Goal: Information Seeking & Learning: Learn about a topic

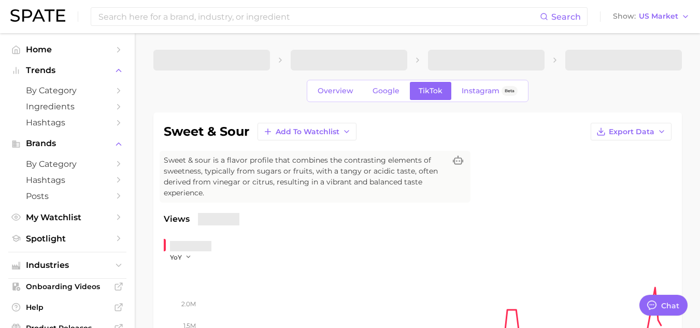
type textarea "x"
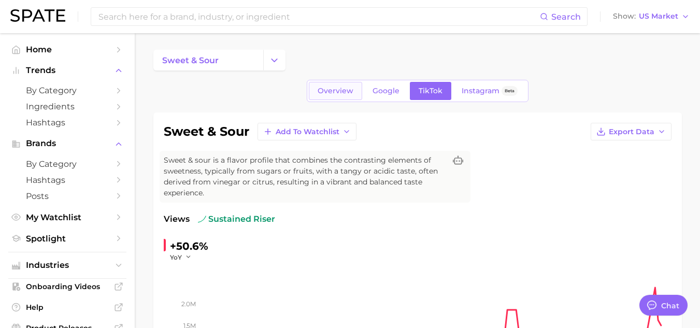
click at [332, 98] on link "Overview" at bounding box center [335, 91] width 53 height 18
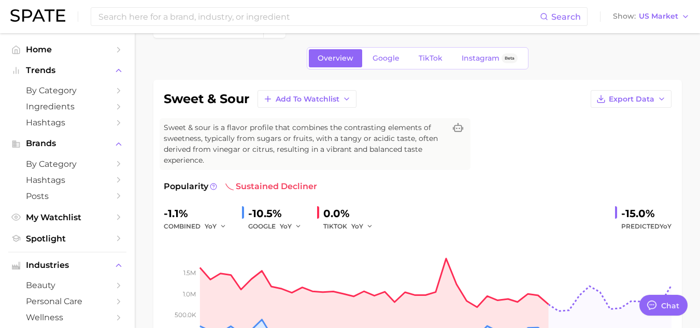
scroll to position [32, 0]
click at [384, 63] on link "Google" at bounding box center [386, 59] width 45 height 18
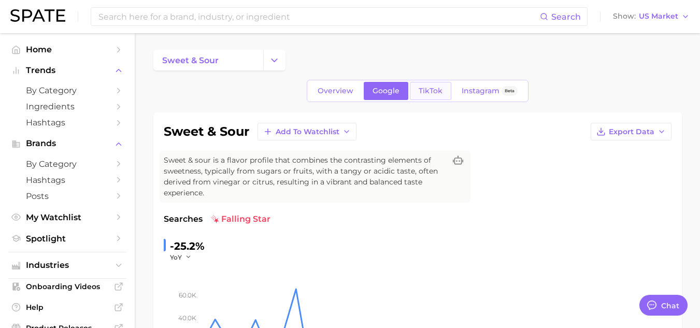
click at [435, 82] on link "TikTok" at bounding box center [430, 91] width 41 height 18
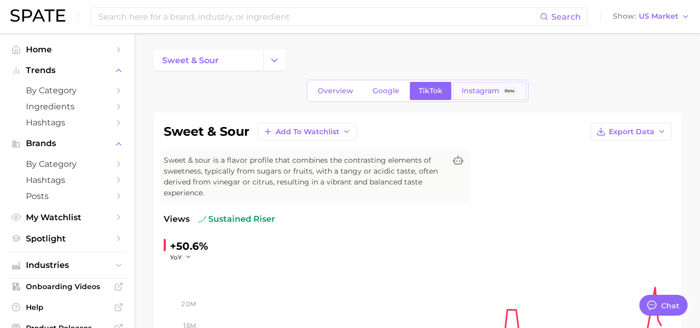
click at [482, 87] on span "Instagram" at bounding box center [481, 91] width 38 height 9
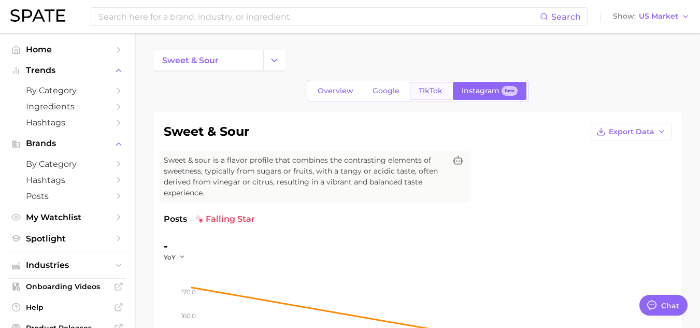
click at [428, 89] on span "TikTok" at bounding box center [431, 91] width 24 height 9
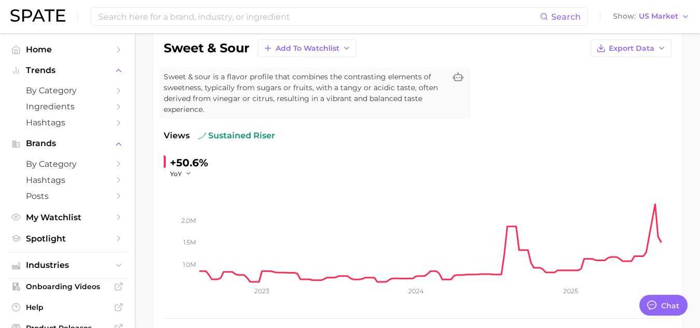
scroll to position [81, 0]
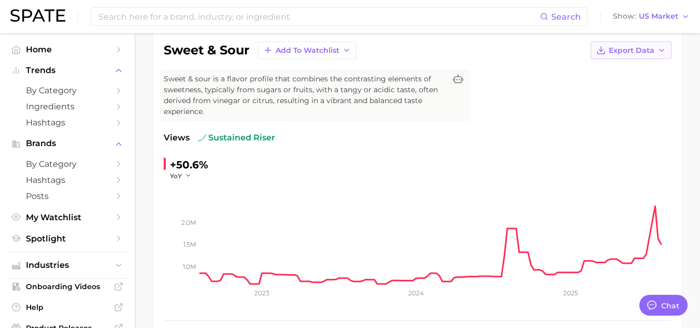
click at [656, 50] on button "Export Data" at bounding box center [631, 50] width 81 height 18
click at [639, 85] on span "Time Series Image" at bounding box center [609, 88] width 69 height 9
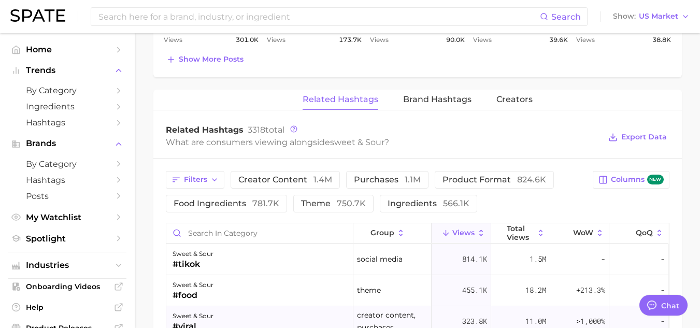
scroll to position [822, 0]
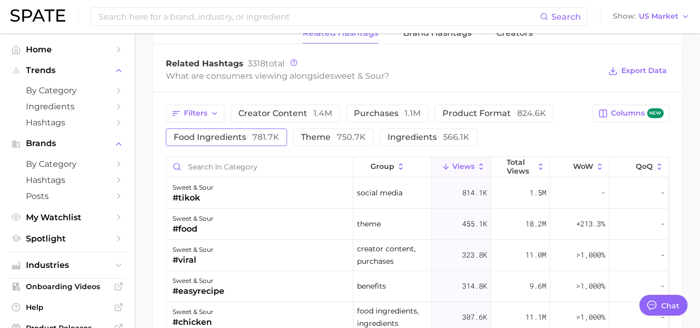
click at [283, 142] on button "food ingredients 781.7k" at bounding box center [226, 138] width 121 height 18
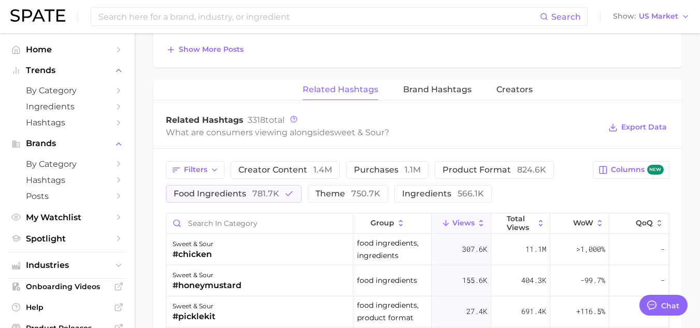
scroll to position [765, 0]
click at [513, 225] on span "Total Views" at bounding box center [520, 223] width 27 height 17
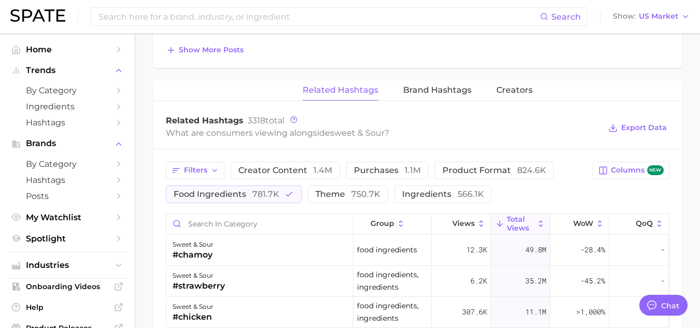
click at [561, 137] on div "What are consumers viewing alongside sweet & sour ?" at bounding box center [383, 133] width 435 height 14
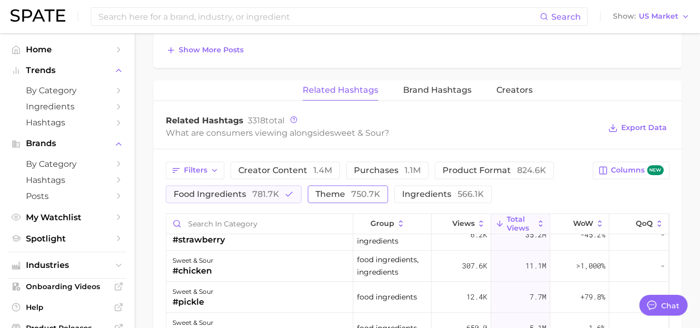
click at [329, 195] on span "theme 750.7k" at bounding box center [348, 194] width 65 height 8
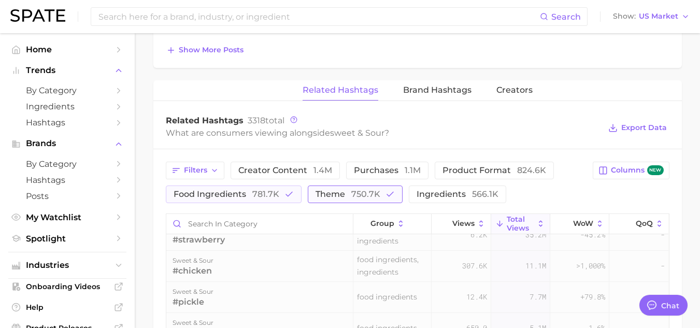
scroll to position [0, 0]
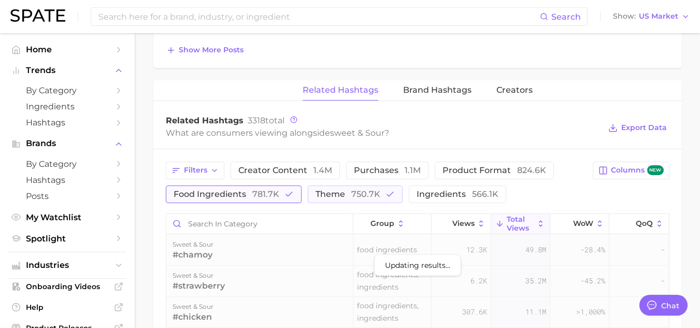
click at [283, 193] on button "food ingredients 781.7k" at bounding box center [234, 195] width 136 height 18
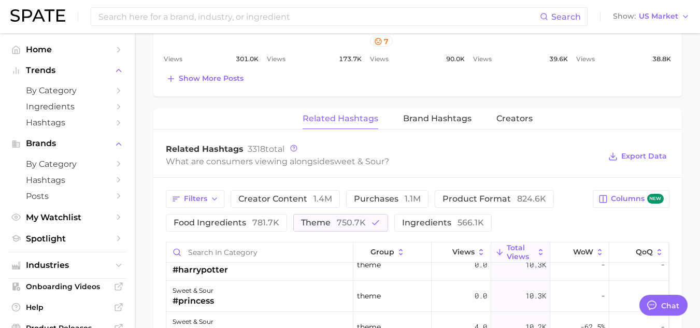
scroll to position [864, 0]
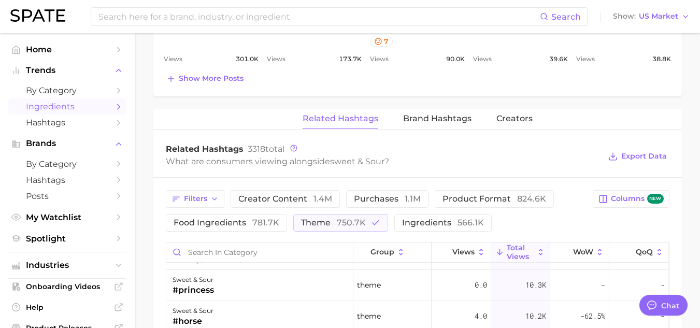
click at [69, 101] on link "Ingredients" at bounding box center [67, 107] width 118 height 16
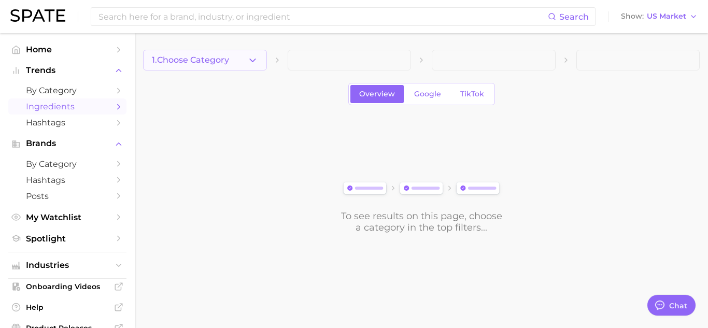
click at [244, 61] on button "1. Choose Category" at bounding box center [205, 60] width 124 height 21
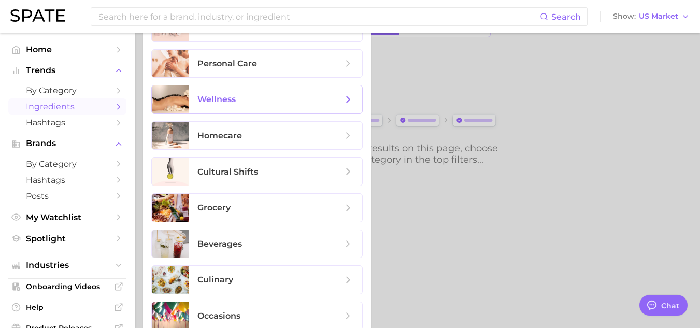
scroll to position [78, 0]
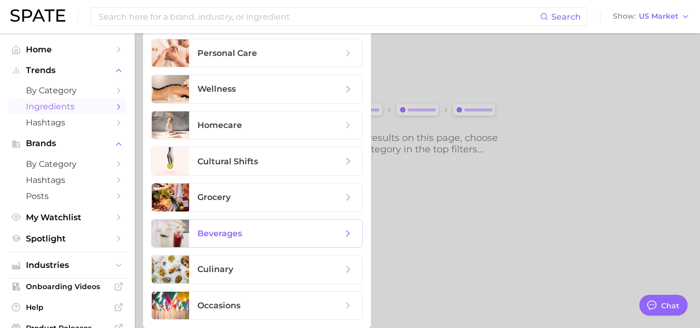
click at [221, 242] on span "beverages" at bounding box center [275, 234] width 173 height 28
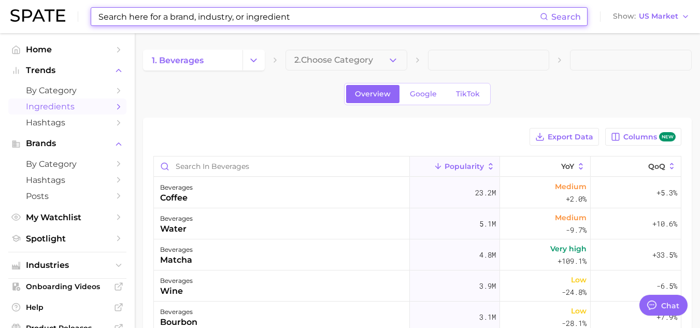
click at [204, 24] on input at bounding box center [318, 17] width 443 height 18
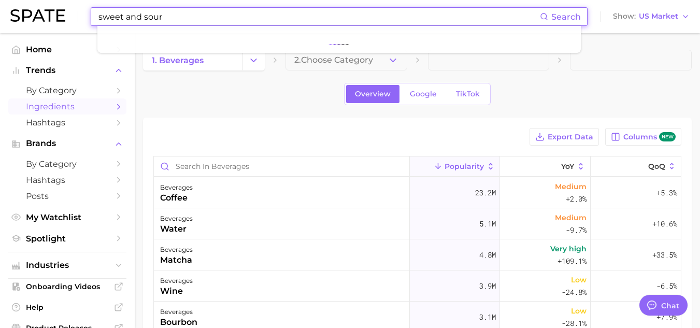
type input "sweet and sour"
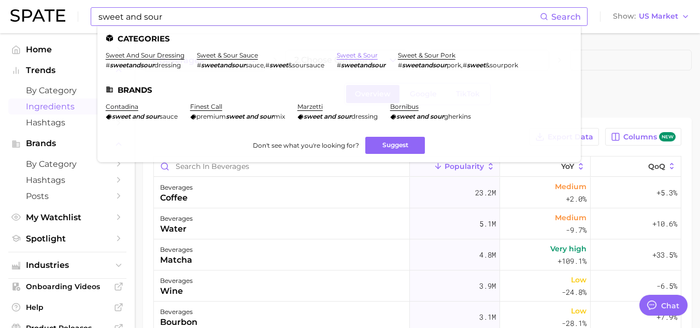
click at [350, 57] on link "sweet & sour" at bounding box center [357, 55] width 41 height 8
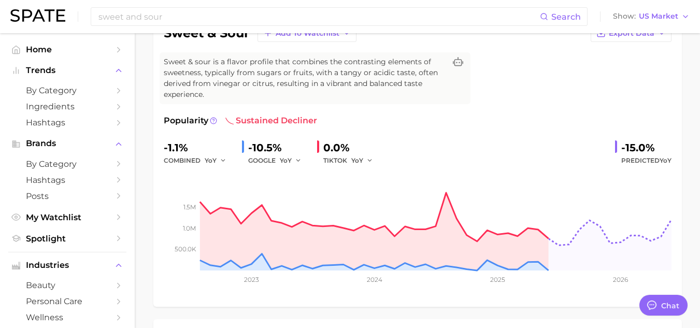
scroll to position [99, 0]
click at [336, 151] on div "0.0%" at bounding box center [351, 147] width 57 height 17
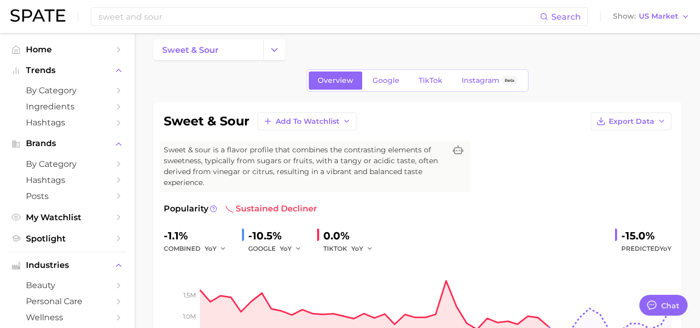
scroll to position [0, 0]
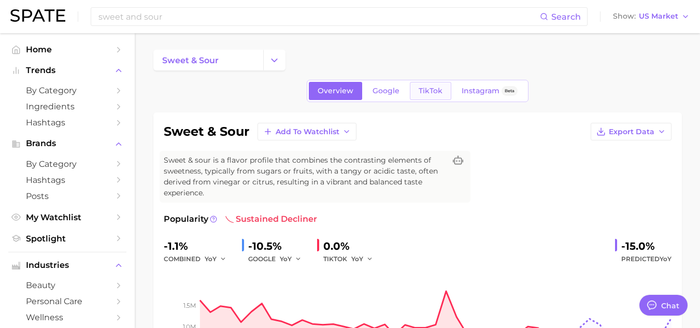
click at [433, 86] on link "TikTok" at bounding box center [430, 91] width 41 height 18
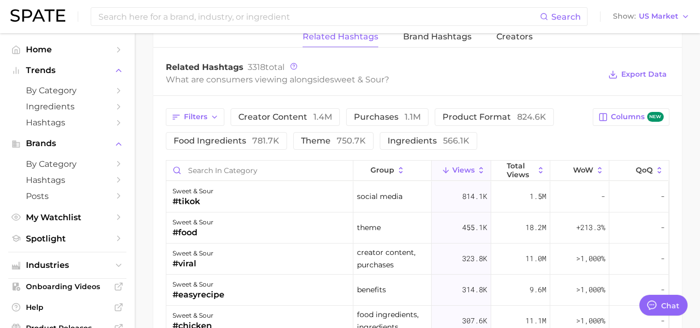
scroll to position [818, 0]
click at [210, 111] on button "Filters" at bounding box center [195, 118] width 59 height 18
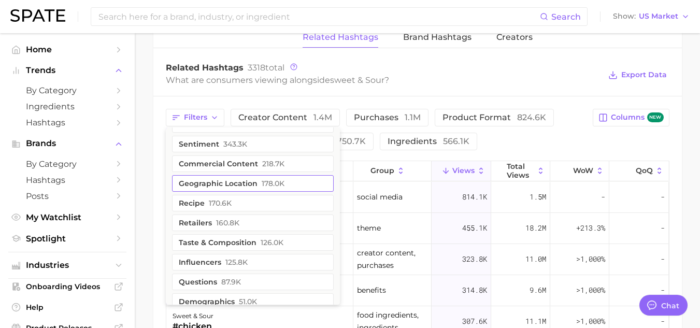
scroll to position [58, 0]
click at [224, 244] on button "taste & composition 126.0k" at bounding box center [253, 241] width 162 height 17
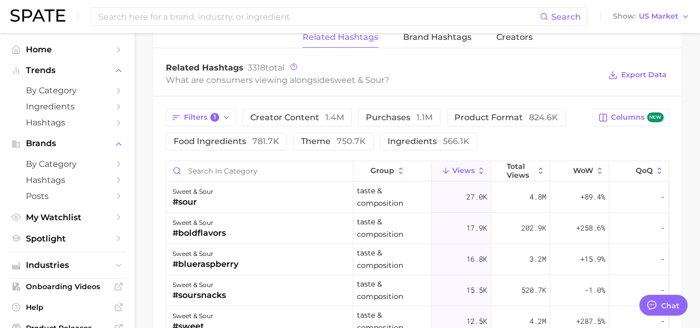
click at [165, 174] on div "Filters 1 creator content 1.4m purchases 1.1m product format 824.6k food ingred…" at bounding box center [417, 298] width 529 height 405
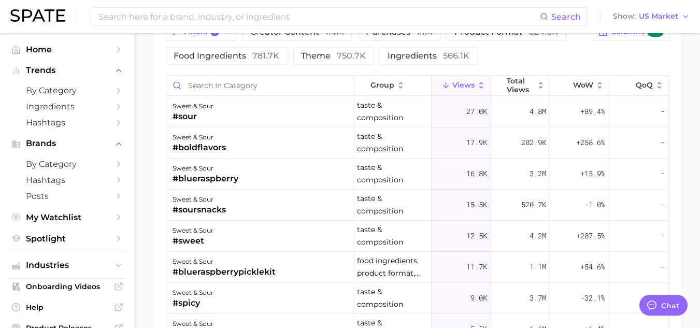
scroll to position [880, 0]
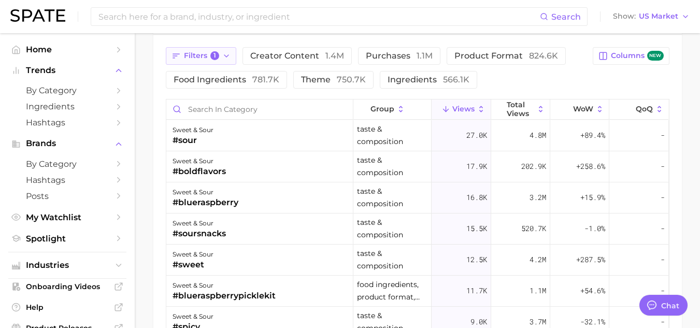
click at [215, 52] on span "1" at bounding box center [214, 55] width 9 height 9
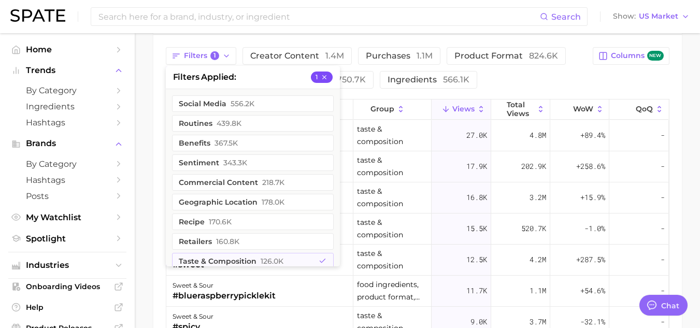
click at [326, 77] on icon "button" at bounding box center [324, 77] width 7 height 7
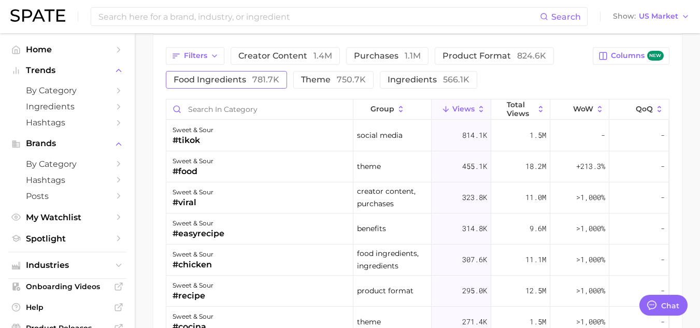
click at [249, 83] on span "food ingredients 781.7k" at bounding box center [227, 80] width 106 height 8
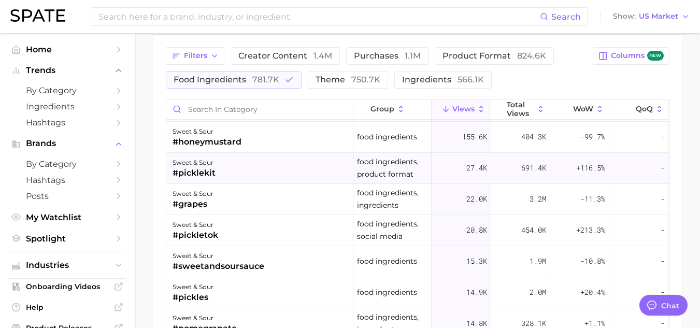
scroll to position [31, 0]
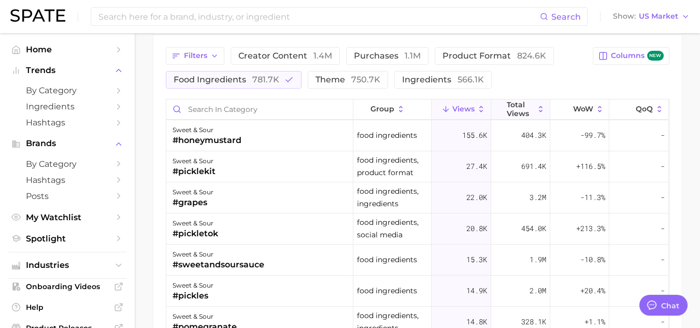
click at [507, 106] on span "Total Views" at bounding box center [520, 109] width 27 height 17
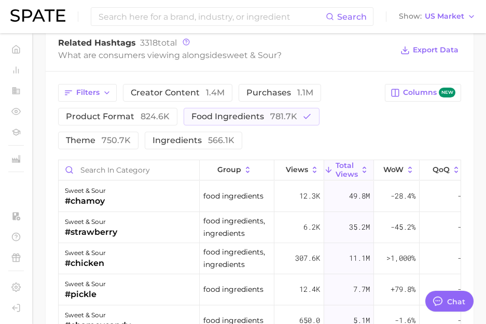
scroll to position [1068, 0]
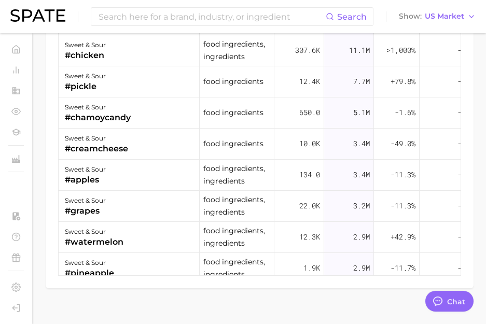
type textarea "x"
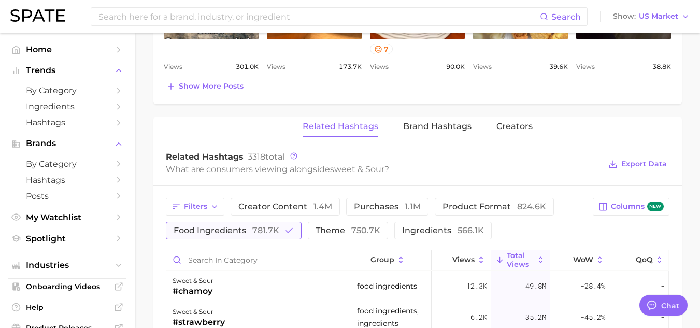
scroll to position [725, 0]
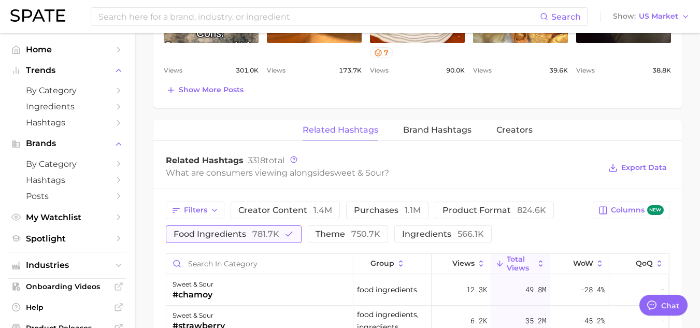
drag, startPoint x: 285, startPoint y: 234, endPoint x: 251, endPoint y: 233, distance: 34.2
click at [251, 233] on span "food ingredients 781.7k" at bounding box center [227, 234] width 106 height 8
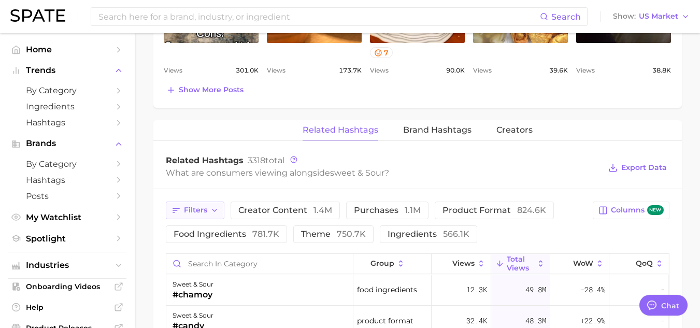
click at [214, 214] on icon "button" at bounding box center [214, 210] width 8 height 8
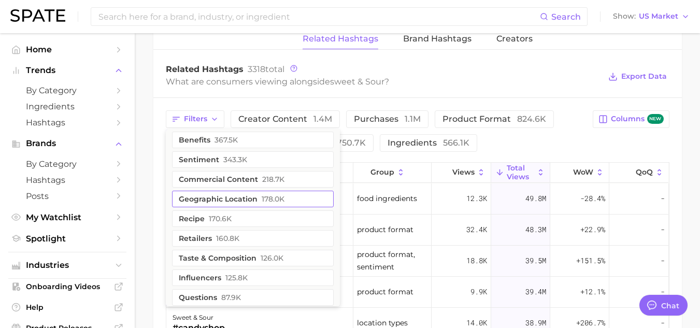
scroll to position [62, 0]
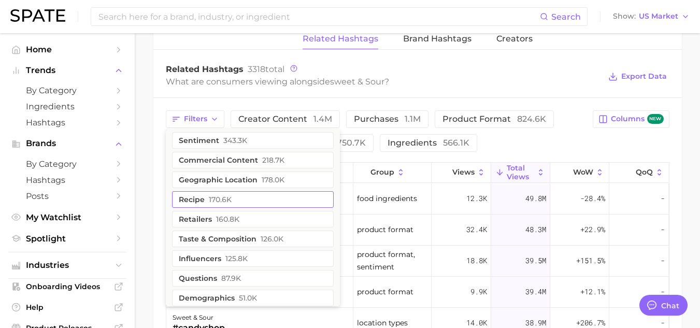
click at [240, 203] on button "recipe 170.6k" at bounding box center [253, 199] width 162 height 17
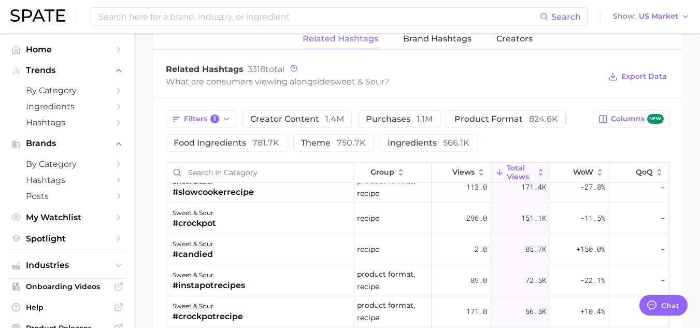
scroll to position [399, 0]
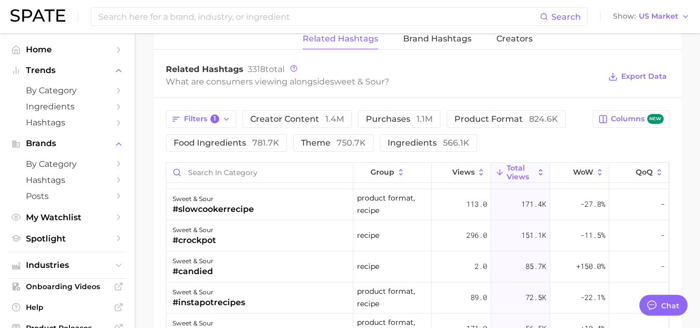
click at [512, 177] on span "Total Views" at bounding box center [520, 172] width 27 height 17
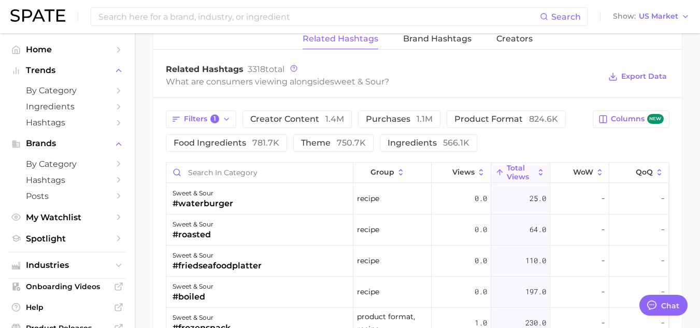
click at [514, 174] on span "Total Views" at bounding box center [520, 172] width 27 height 17
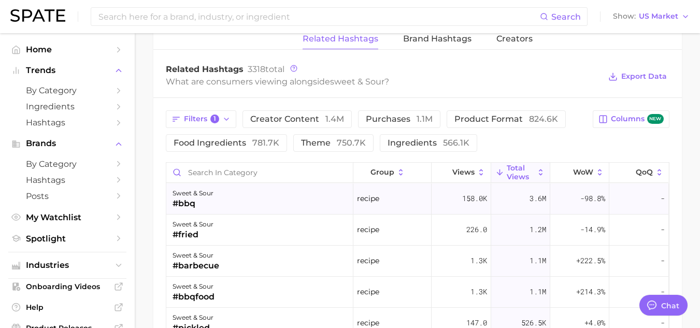
click at [190, 200] on div "#bbq" at bounding box center [193, 204] width 41 height 12
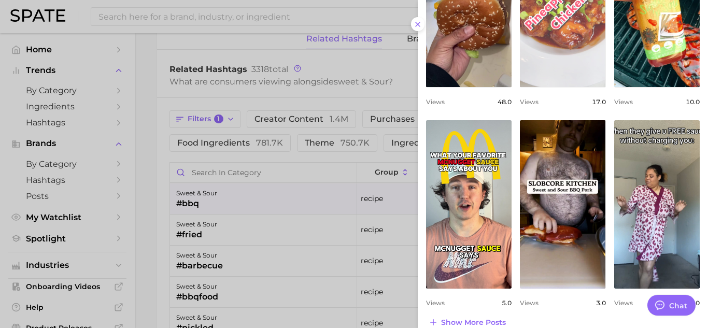
scroll to position [415, 0]
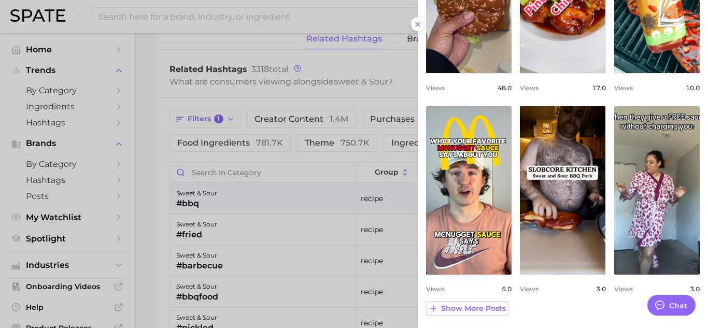
click at [480, 307] on span "Show more posts" at bounding box center [473, 308] width 65 height 9
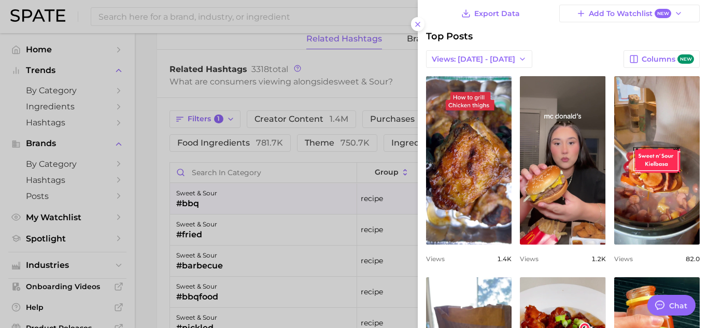
scroll to position [0, 0]
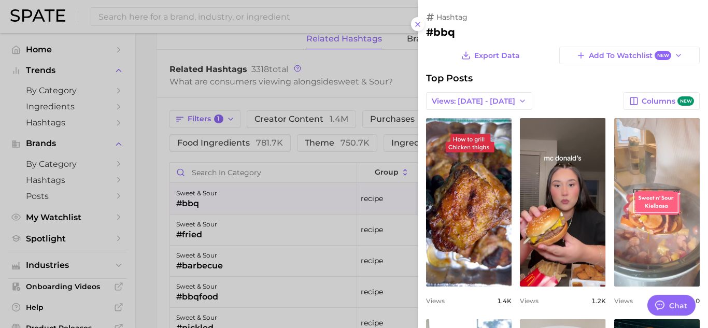
click at [660, 186] on link "view post on TikTok" at bounding box center [657, 202] width 86 height 168
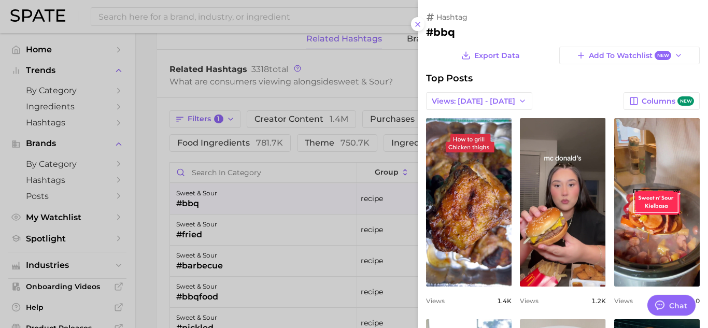
click at [194, 233] on div at bounding box center [354, 164] width 708 height 328
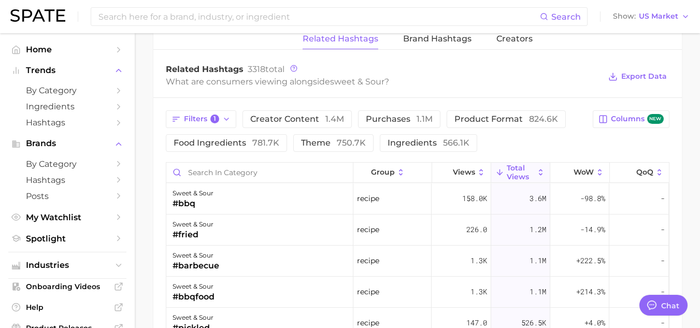
click at [194, 233] on div "#fried" at bounding box center [193, 235] width 41 height 12
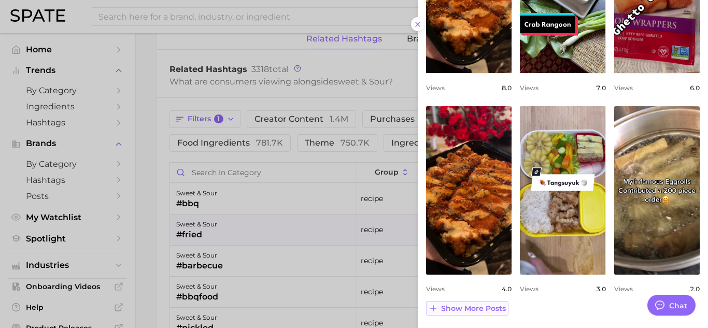
click at [487, 309] on span "Show more posts" at bounding box center [473, 308] width 65 height 9
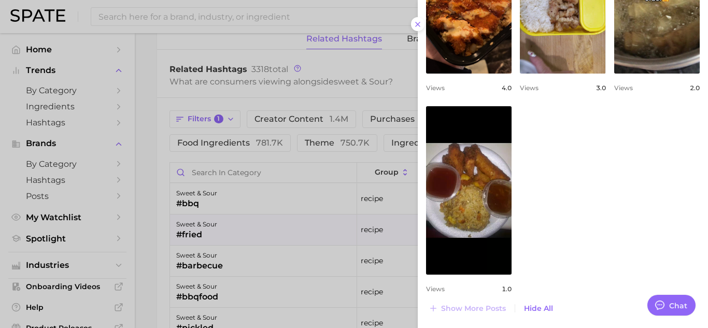
click at [263, 262] on div at bounding box center [354, 164] width 708 height 328
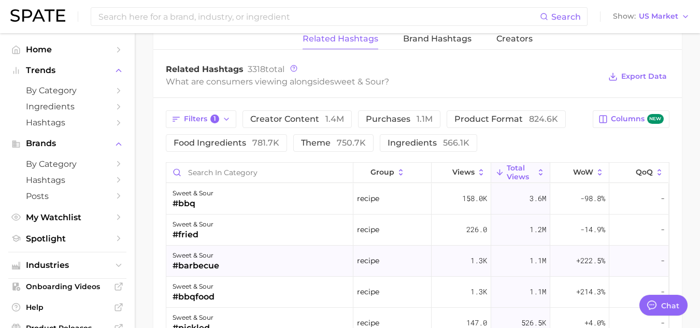
click at [202, 261] on div "#barbecue" at bounding box center [196, 266] width 47 height 12
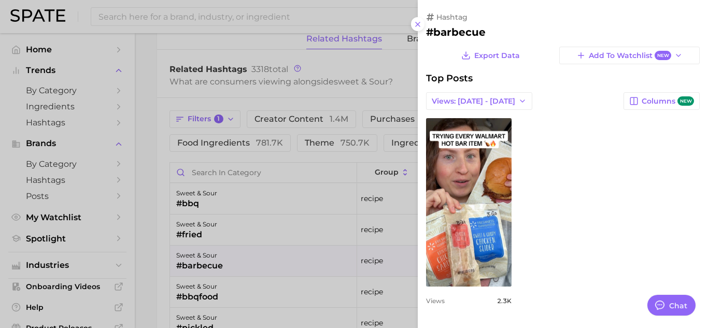
click at [171, 244] on div at bounding box center [354, 164] width 708 height 328
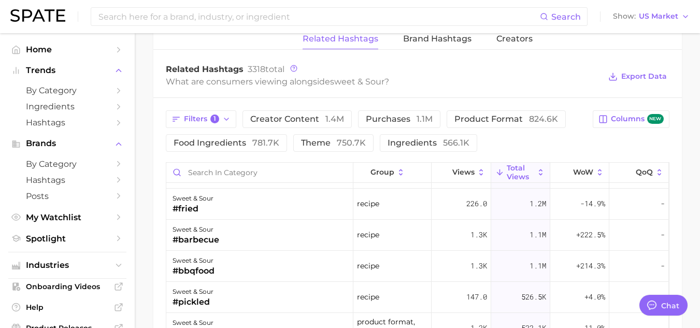
scroll to position [25, 0]
click at [241, 176] on input "Search in category" at bounding box center [259, 173] width 187 height 20
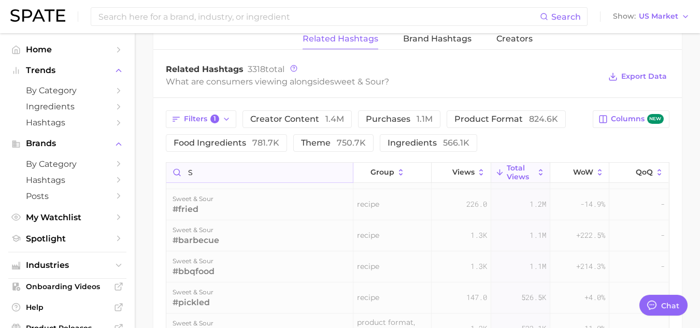
scroll to position [0, 0]
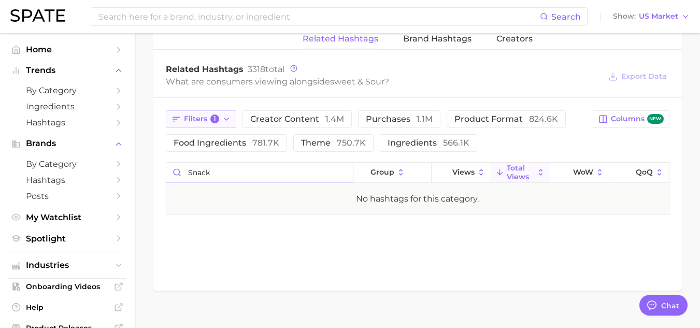
click at [224, 118] on icon "button" at bounding box center [226, 119] width 8 height 8
type input "snack"
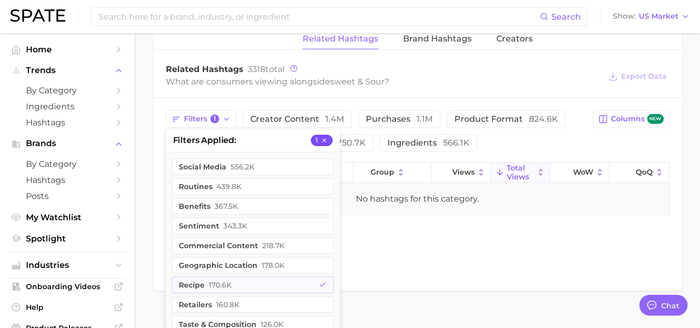
click at [327, 141] on icon "button" at bounding box center [324, 140] width 7 height 7
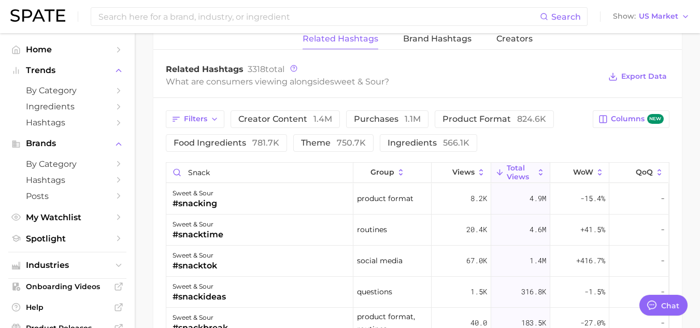
click at [159, 177] on div "Filters creator content 1.4m purchases 1.1m product format 824.6k food ingredie…" at bounding box center [417, 256] width 529 height 316
click at [230, 176] on input "snack" at bounding box center [259, 173] width 187 height 20
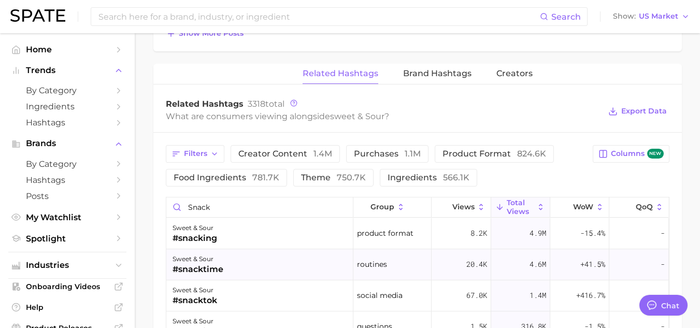
scroll to position [779, 0]
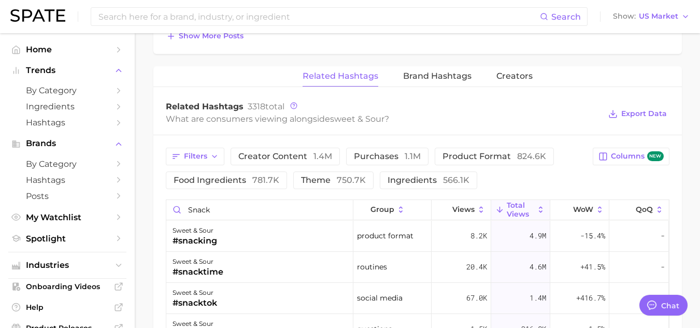
click at [528, 208] on span "Total Views" at bounding box center [520, 209] width 27 height 17
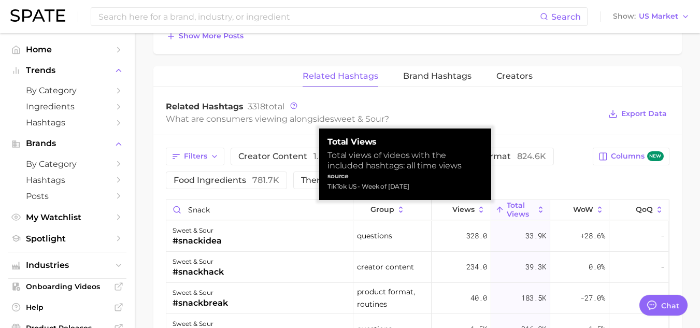
click at [528, 208] on span "Total Views" at bounding box center [520, 209] width 27 height 17
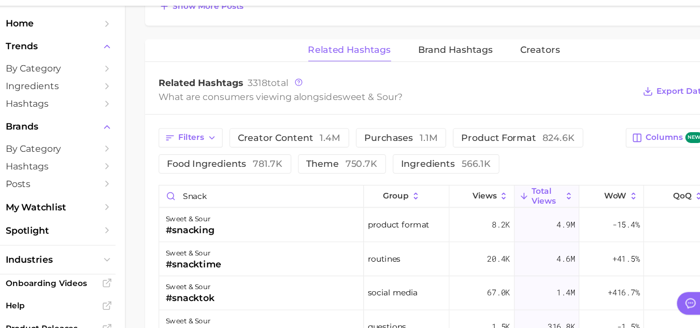
scroll to position [782, 0]
drag, startPoint x: 244, startPoint y: 204, endPoint x: 166, endPoint y: 204, distance: 77.2
click at [166, 204] on input "snack" at bounding box center [259, 207] width 187 height 20
type input "recipe"
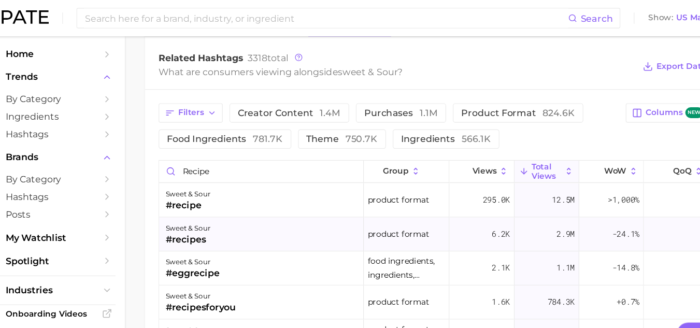
scroll to position [820, 0]
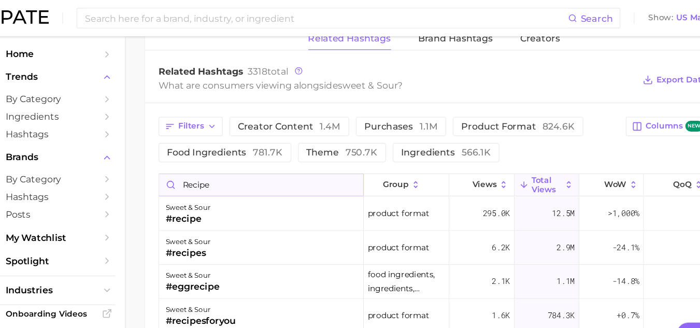
click at [339, 168] on input "recipe" at bounding box center [259, 169] width 187 height 20
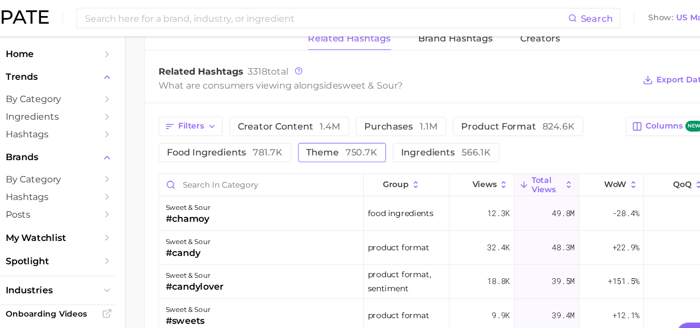
click at [351, 142] on span "750.7k" at bounding box center [351, 139] width 29 height 10
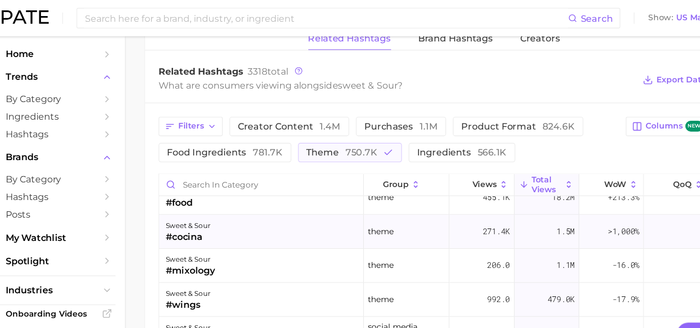
scroll to position [0, 0]
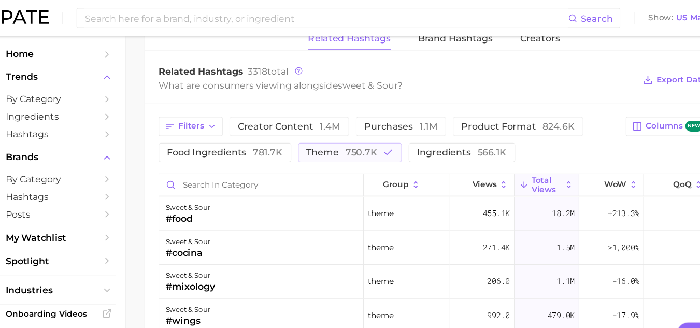
click at [496, 170] on icon at bounding box center [500, 168] width 9 height 9
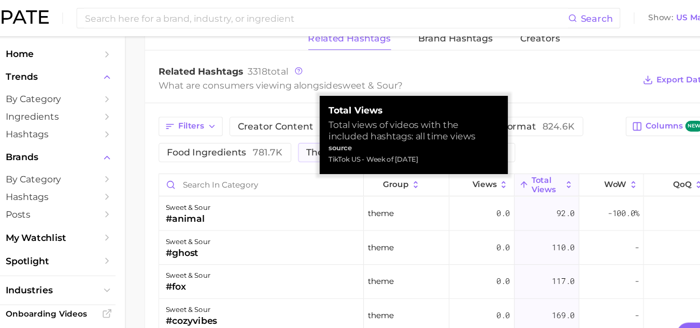
click at [516, 167] on span "Total Views" at bounding box center [520, 168] width 27 height 17
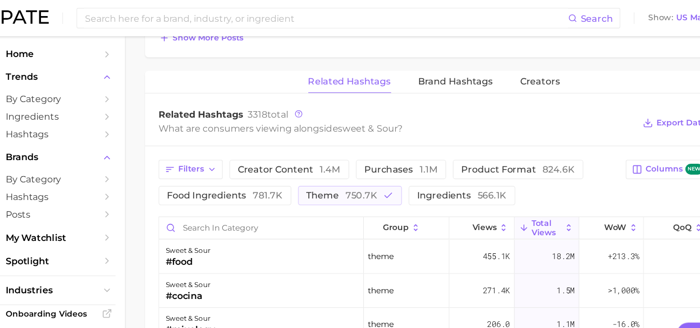
scroll to position [780, 0]
click at [424, 176] on span "ingredients 566.1k" at bounding box center [443, 180] width 82 height 8
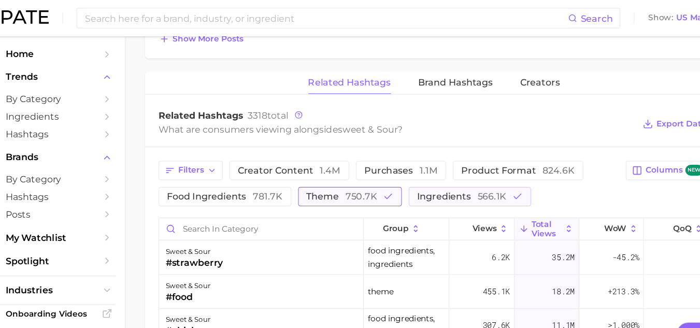
click at [371, 177] on icon "button" at bounding box center [375, 179] width 9 height 9
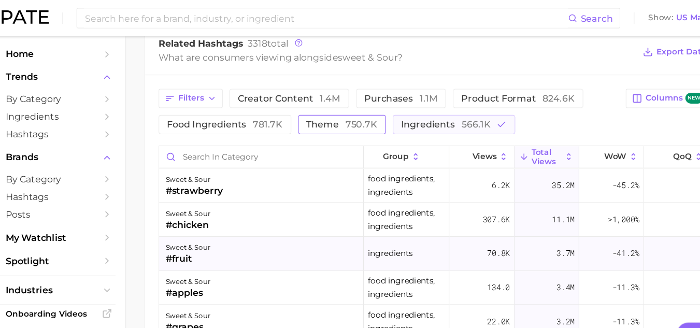
scroll to position [837, 0]
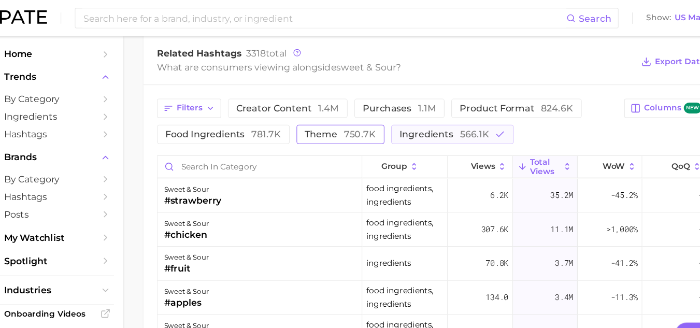
click at [334, 126] on button "theme 750.7k" at bounding box center [333, 123] width 80 height 18
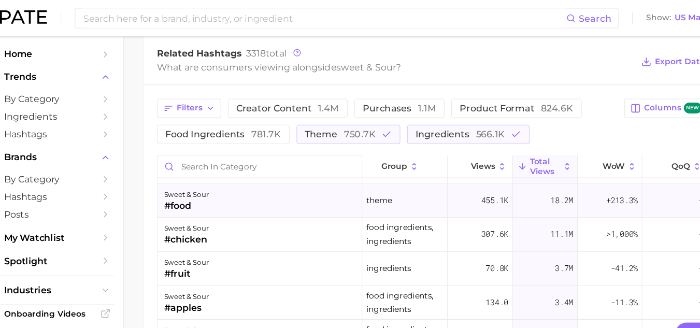
scroll to position [0, 0]
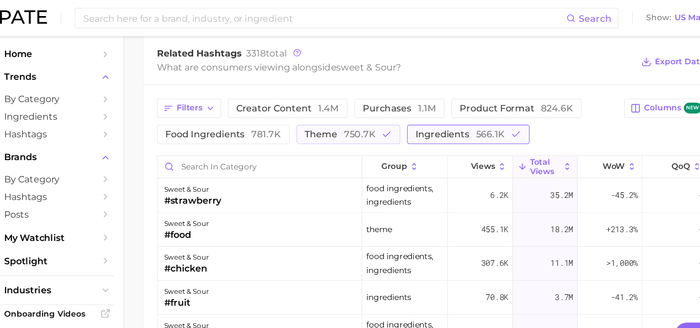
click at [442, 122] on span "ingredients 566.1k" at bounding box center [443, 123] width 82 height 8
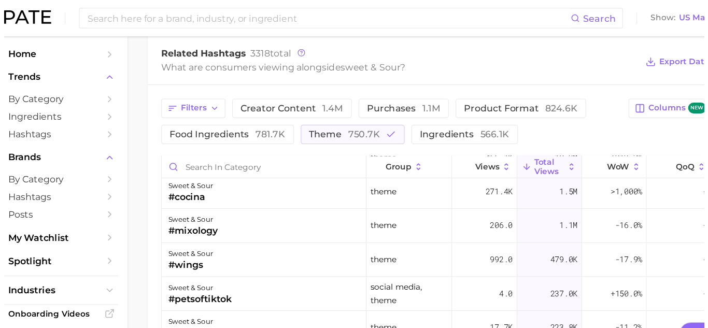
scroll to position [36, 0]
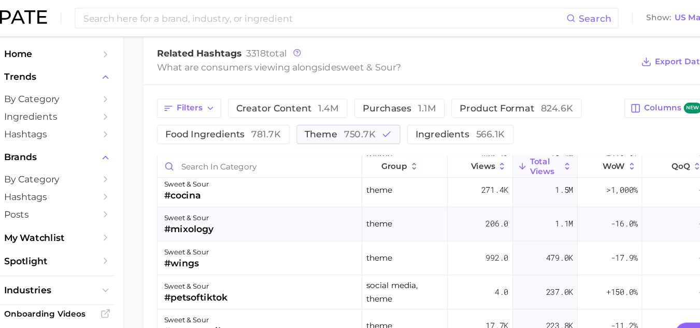
click at [190, 214] on div "#mixology" at bounding box center [195, 210] width 45 height 12
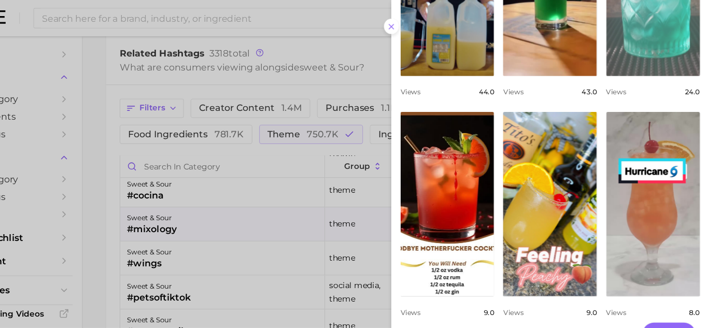
scroll to position [218, 0]
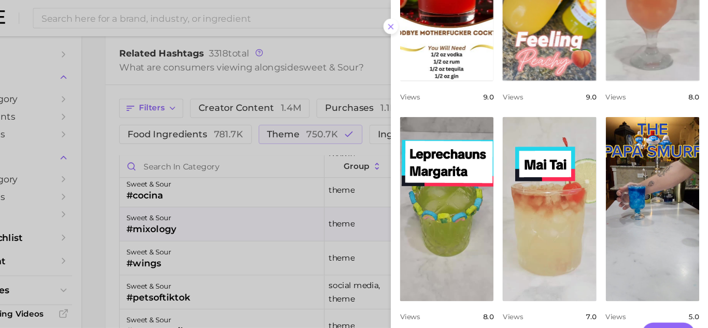
click at [335, 170] on div at bounding box center [354, 164] width 708 height 328
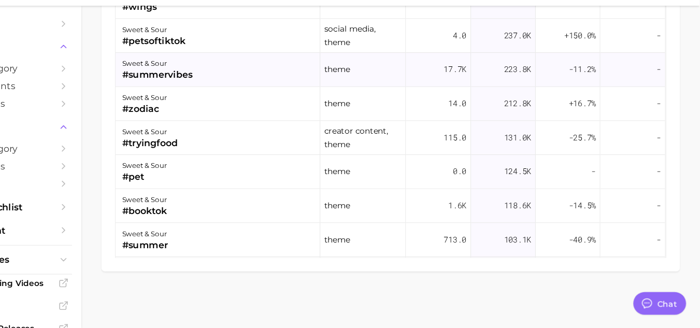
click at [223, 90] on div "sweet & sour" at bounding box center [205, 86] width 64 height 12
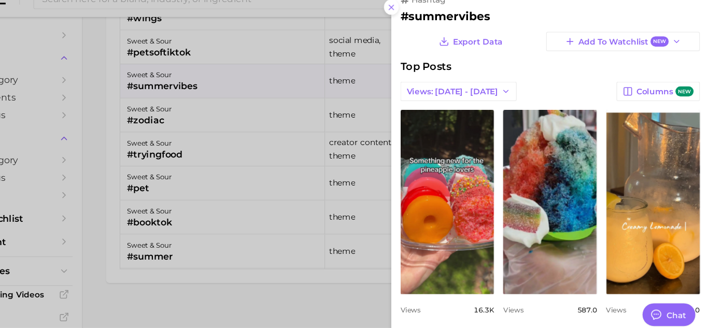
scroll to position [1043, 0]
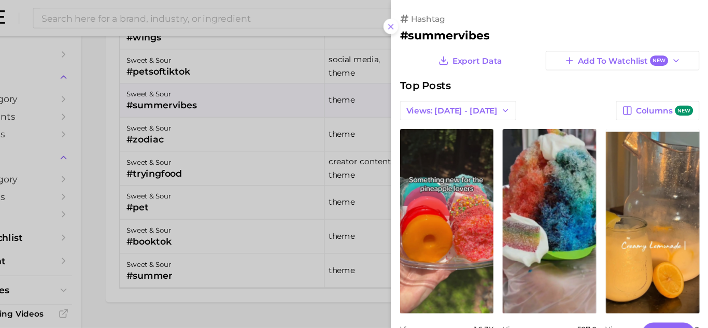
click at [151, 88] on div at bounding box center [354, 164] width 708 height 328
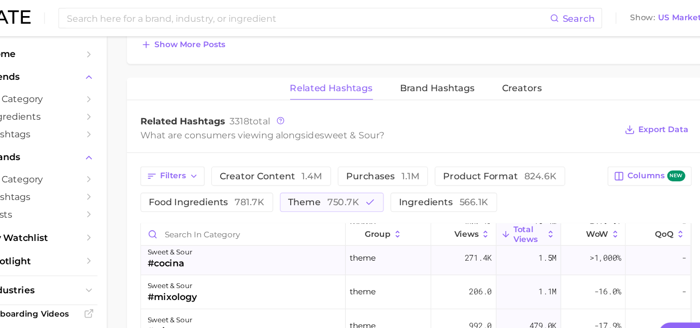
scroll to position [0, 0]
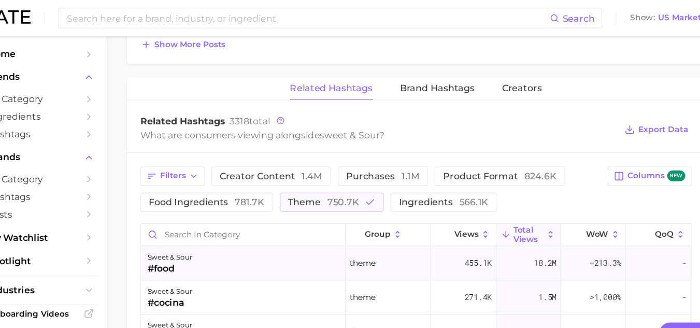
click at [185, 232] on div "sweet & sour" at bounding box center [193, 235] width 41 height 12
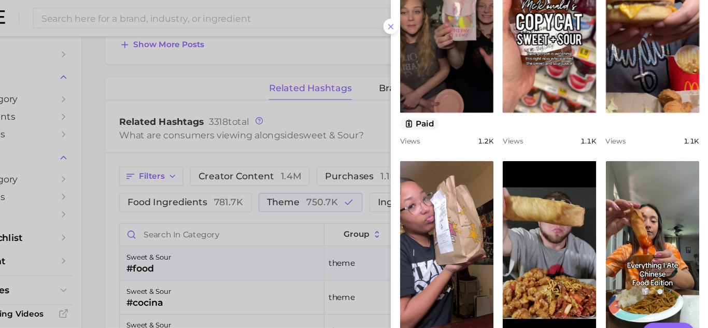
scroll to position [385, 0]
click at [260, 243] on div at bounding box center [354, 164] width 708 height 328
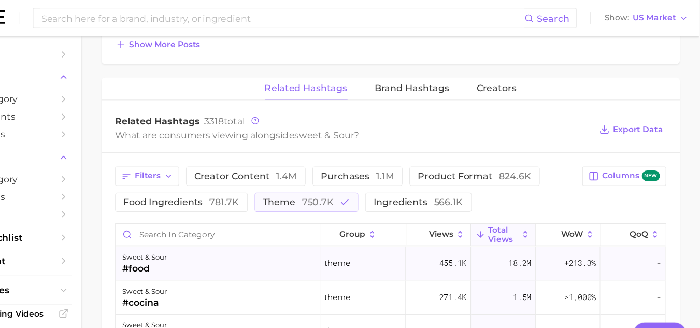
click at [197, 242] on div "#food" at bounding box center [193, 246] width 41 height 12
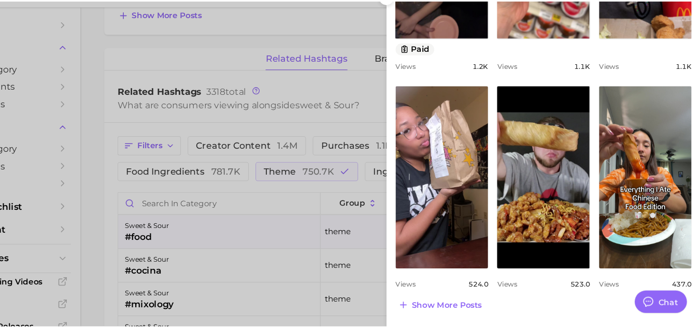
scroll to position [775, 0]
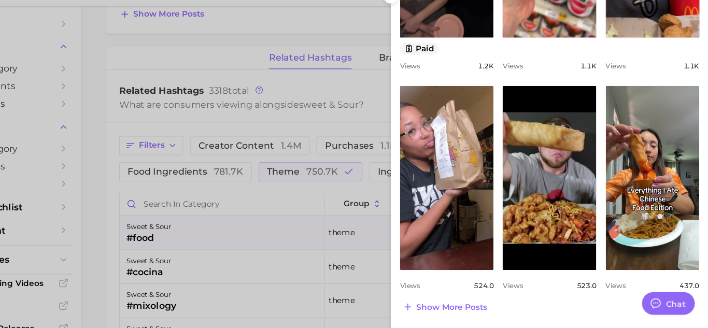
click at [277, 275] on div at bounding box center [354, 164] width 708 height 328
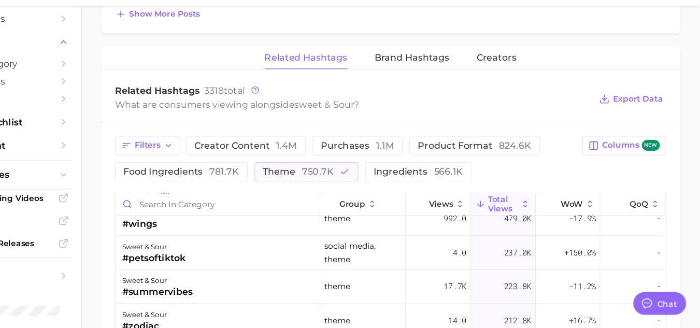
scroll to position [114, 0]
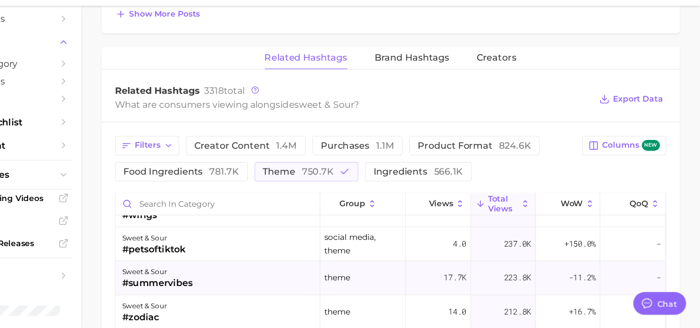
click at [215, 281] on div "#summervibes" at bounding box center [205, 287] width 64 height 12
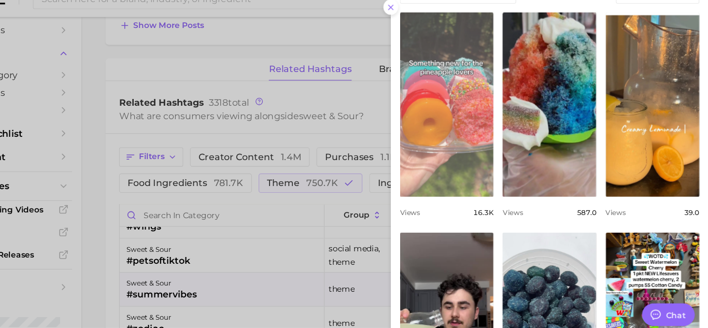
scroll to position [89, 0]
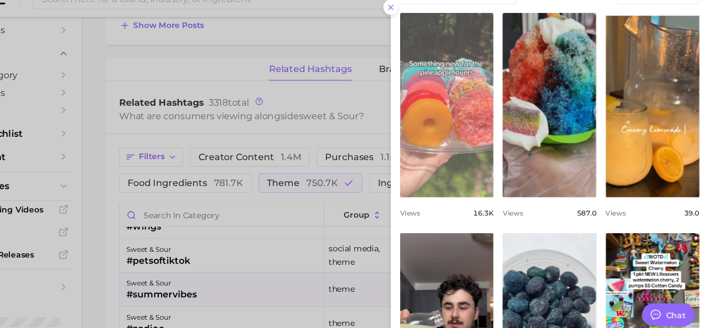
click at [487, 131] on link "view post on TikTok" at bounding box center [469, 114] width 86 height 168
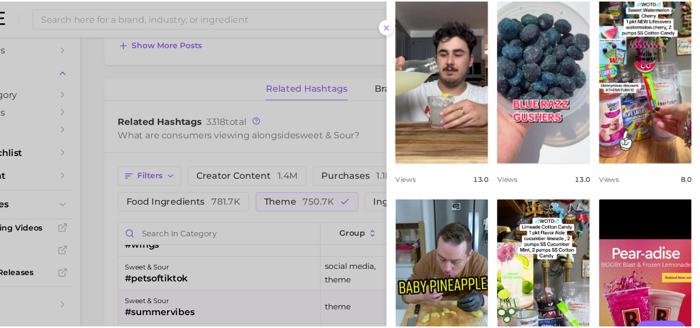
scroll to position [415, 0]
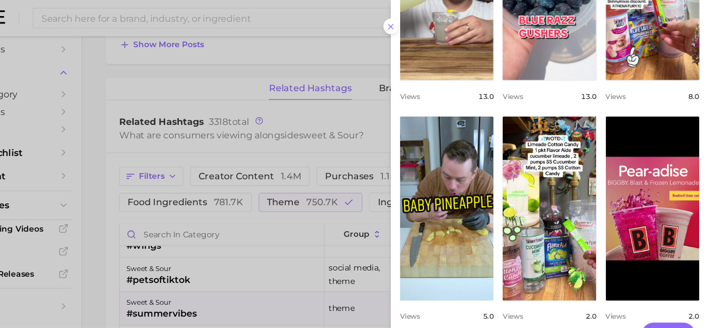
drag, startPoint x: 277, startPoint y: 233, endPoint x: 229, endPoint y: 235, distance: 48.3
click at [229, 235] on div at bounding box center [354, 164] width 708 height 328
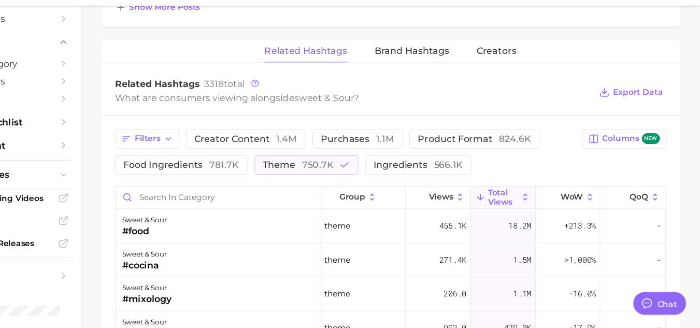
scroll to position [781, 0]
click at [212, 207] on input "Search in category" at bounding box center [259, 208] width 187 height 20
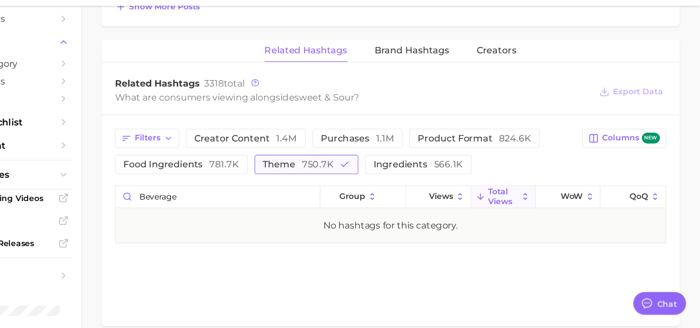
click at [365, 178] on button "theme 750.7k" at bounding box center [340, 179] width 95 height 18
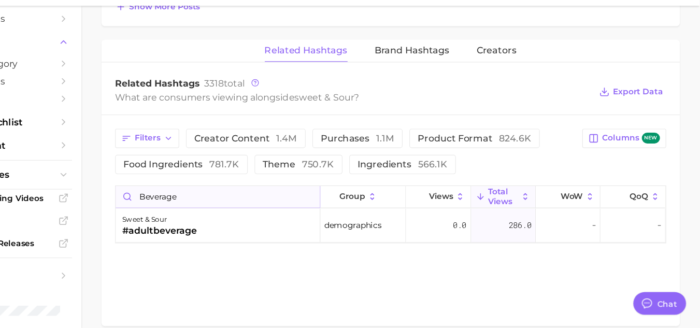
click at [244, 207] on input "beverage" at bounding box center [259, 208] width 187 height 20
type input "b"
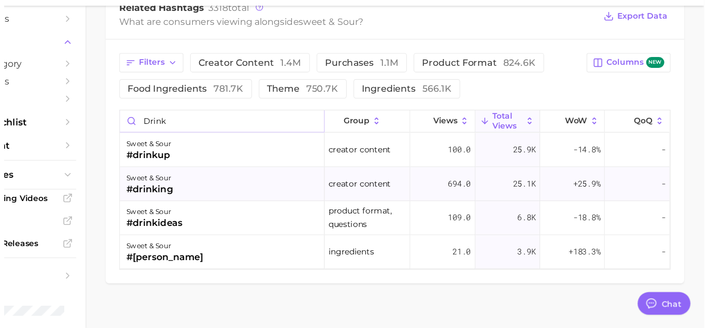
scroll to position [850, 0]
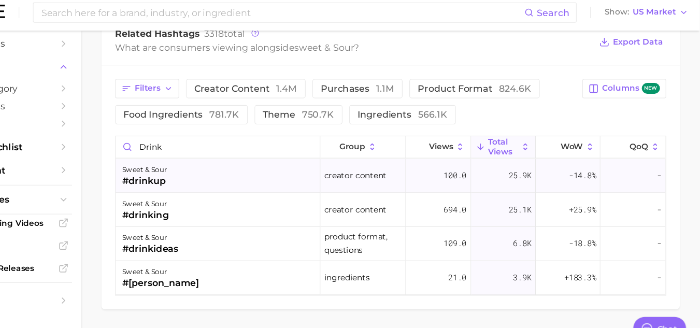
click at [274, 171] on div "sweet & sour #drinkup" at bounding box center [259, 165] width 187 height 31
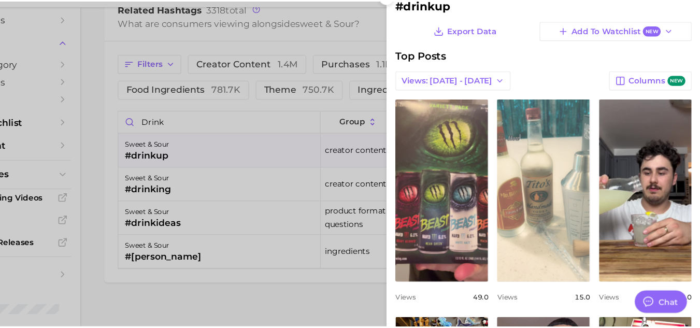
scroll to position [199, 0]
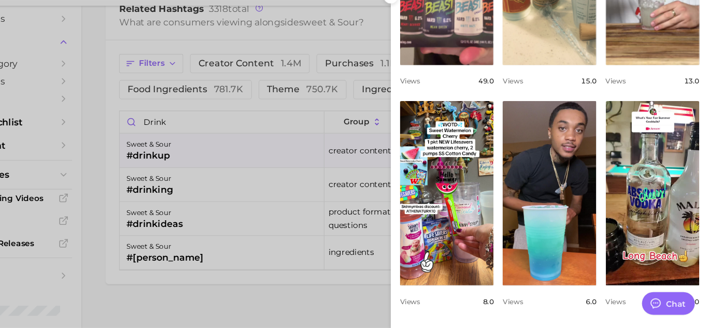
click at [225, 287] on div at bounding box center [354, 164] width 708 height 328
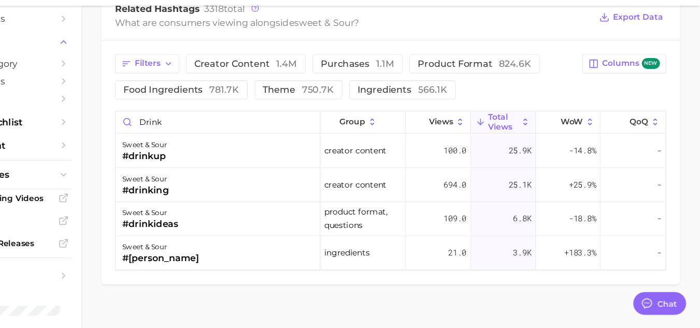
click at [225, 287] on div "Filters creator content 1.4m purchases 1.1m product format 824.6k food ingredie…" at bounding box center [417, 176] width 529 height 223
click at [188, 201] on div "#drinking" at bounding box center [194, 201] width 43 height 12
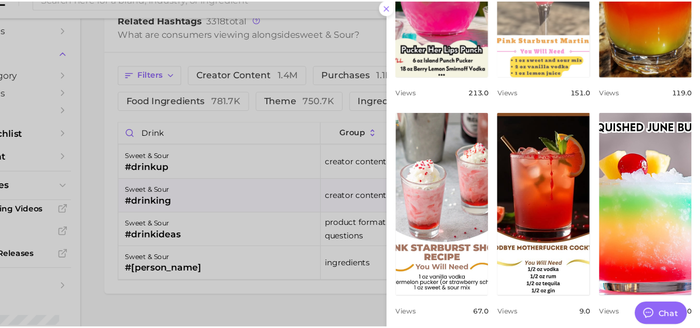
scroll to position [0, 0]
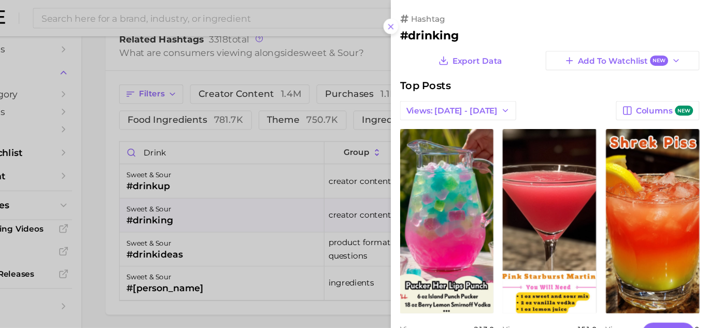
click at [241, 150] on div at bounding box center [354, 164] width 708 height 328
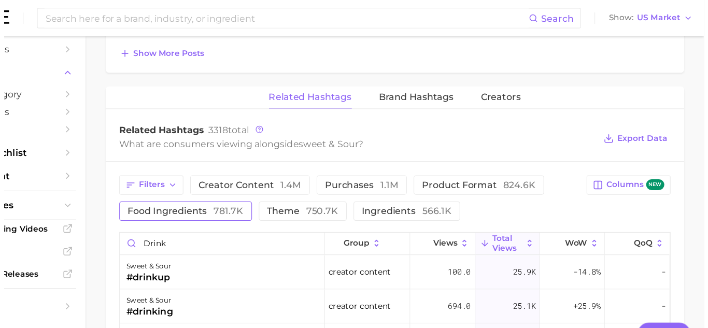
scroll to position [766, 0]
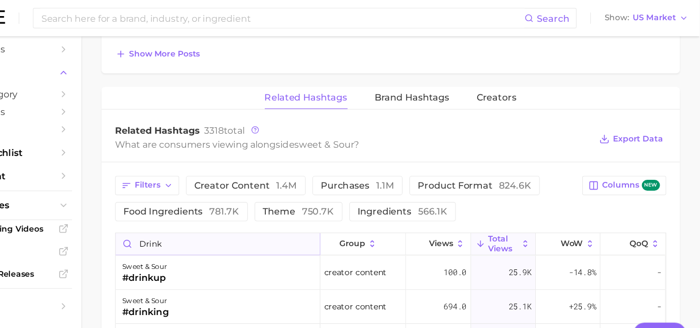
click at [209, 217] on input "drink" at bounding box center [259, 223] width 187 height 20
type input "d"
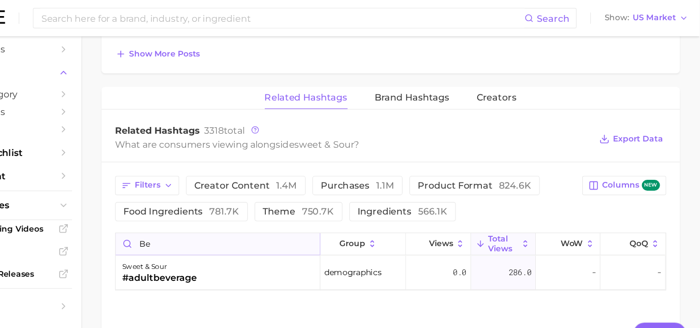
type input "b"
type input "juice"
click at [180, 254] on div "#juice" at bounding box center [193, 254] width 41 height 12
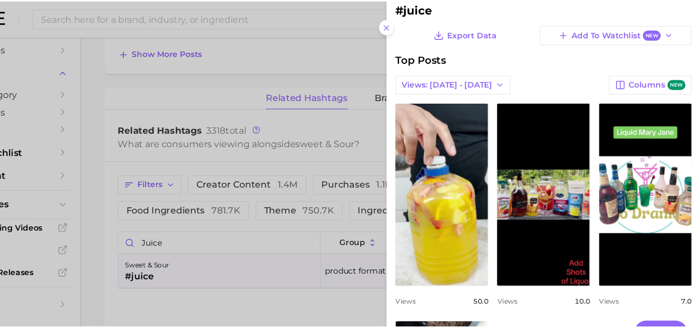
scroll to position [23, 0]
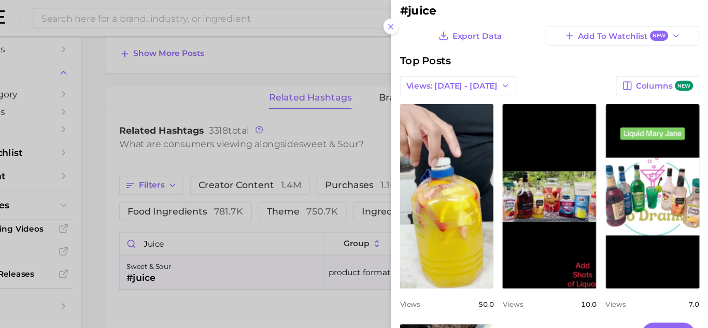
click at [222, 283] on div at bounding box center [354, 164] width 708 height 328
